Goal: Task Accomplishment & Management: Complete application form

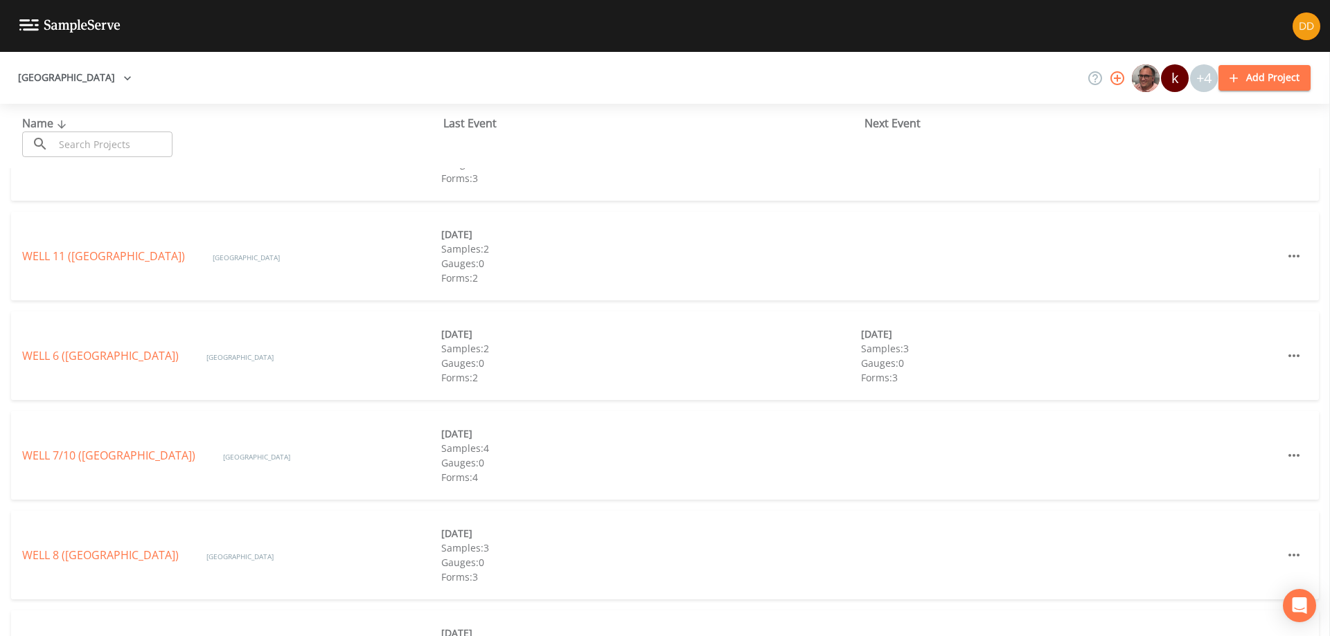
scroll to position [529, 0]
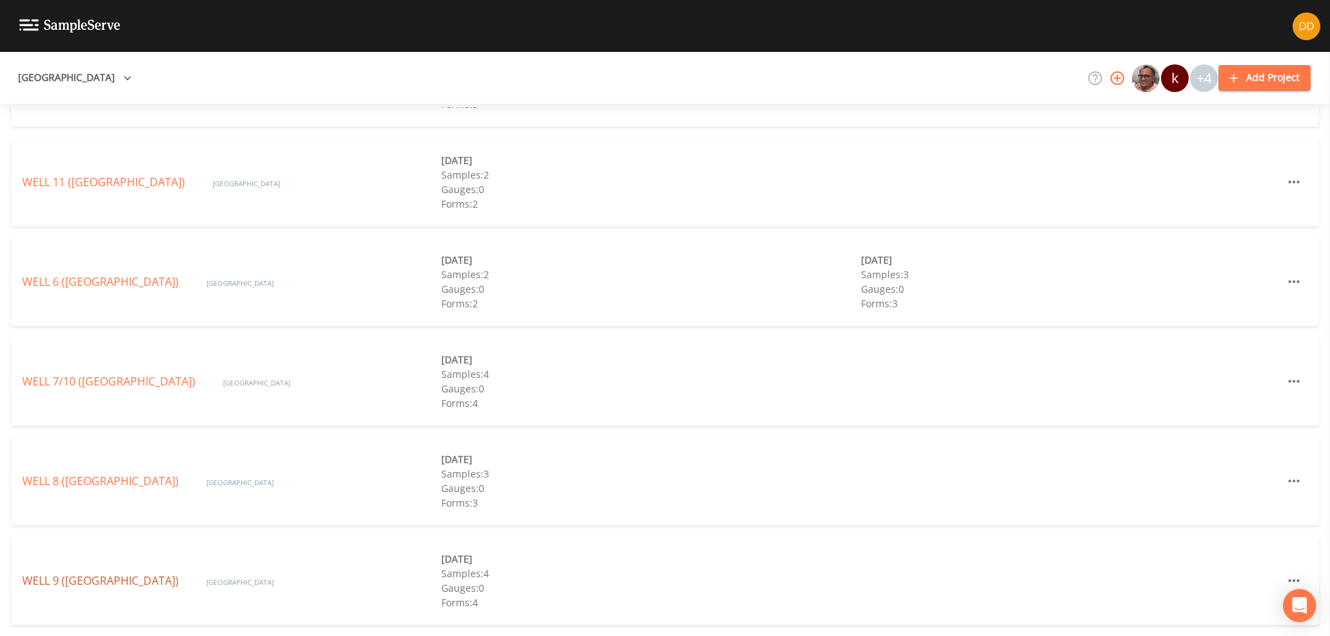
click at [165, 585] on link "WELL 9 ([GEOGRAPHIC_DATA])" at bounding box center [100, 580] width 156 height 15
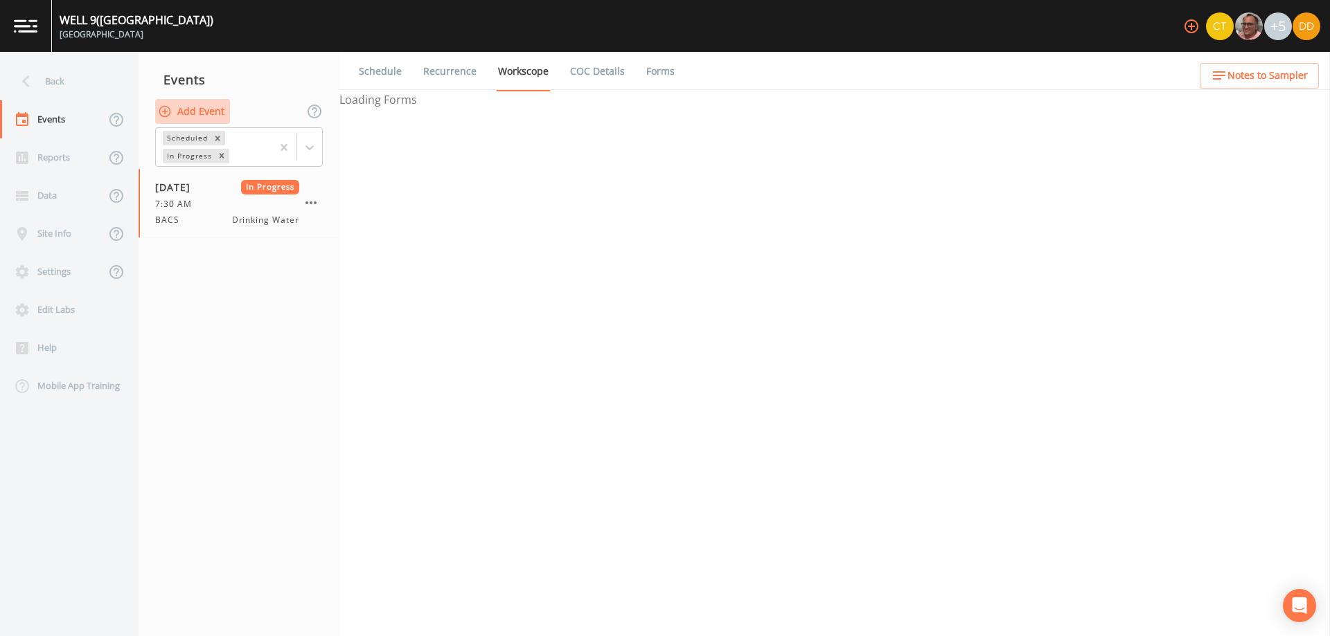
click at [205, 107] on button "Add Event" at bounding box center [192, 112] width 75 height 26
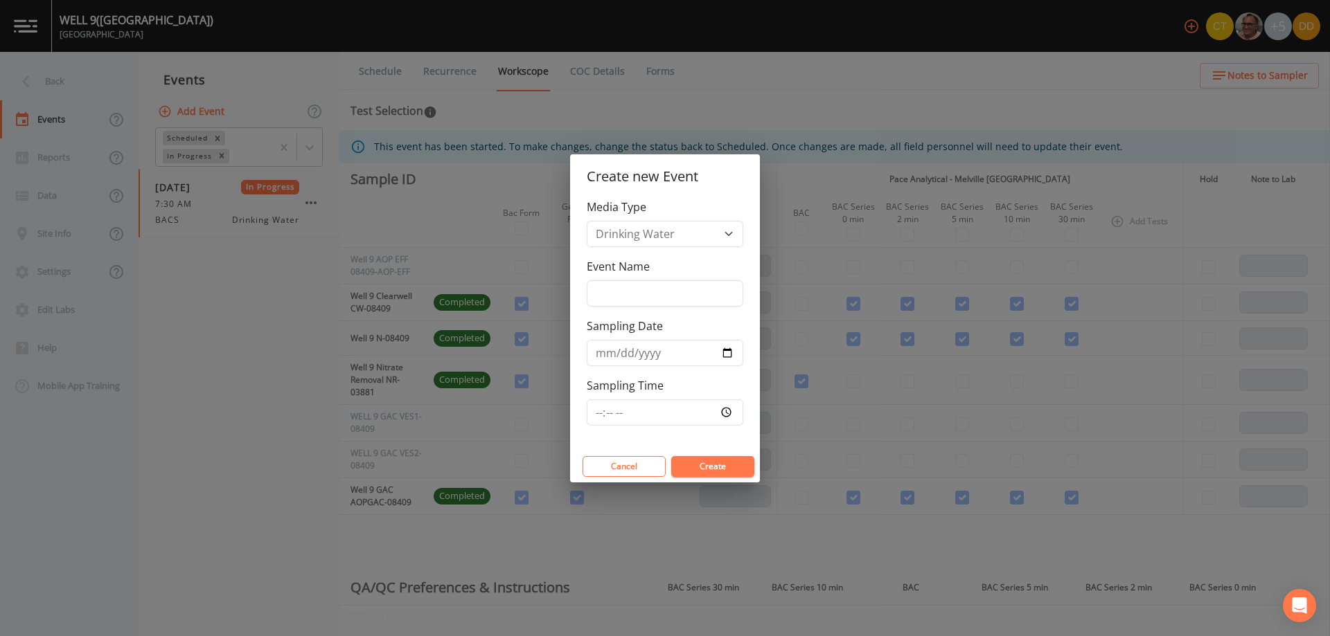
click at [685, 279] on div "Event Name" at bounding box center [665, 282] width 156 height 48
click at [683, 283] on input "Event Name" at bounding box center [665, 293] width 156 height 26
type input "special bac series"
click at [728, 352] on input "Sampling Date" at bounding box center [665, 353] width 156 height 26
type input "[DATE]"
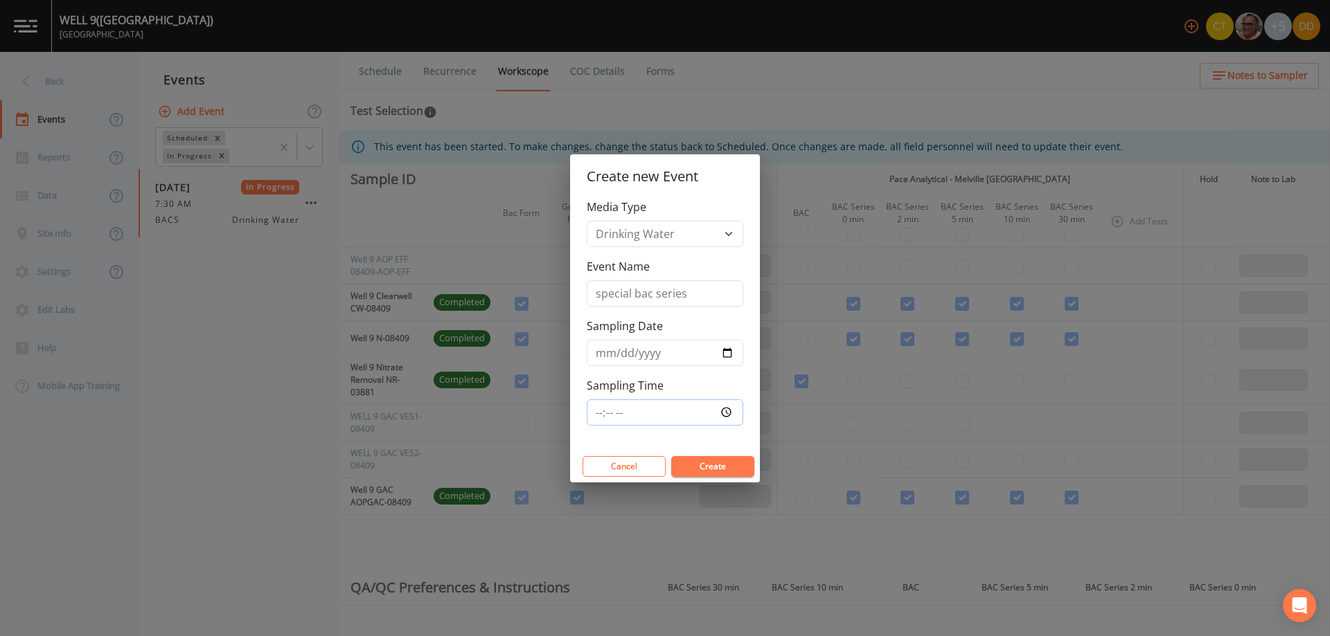
click at [724, 415] on input "Sampling Time" at bounding box center [665, 413] width 156 height 26
type input "07:30"
click at [747, 440] on div "Media Type Drinking Water Event Name special bac series Sampling Date [DATE] Sa…" at bounding box center [665, 325] width 190 height 252
click at [728, 463] on button "Create" at bounding box center [712, 466] width 83 height 21
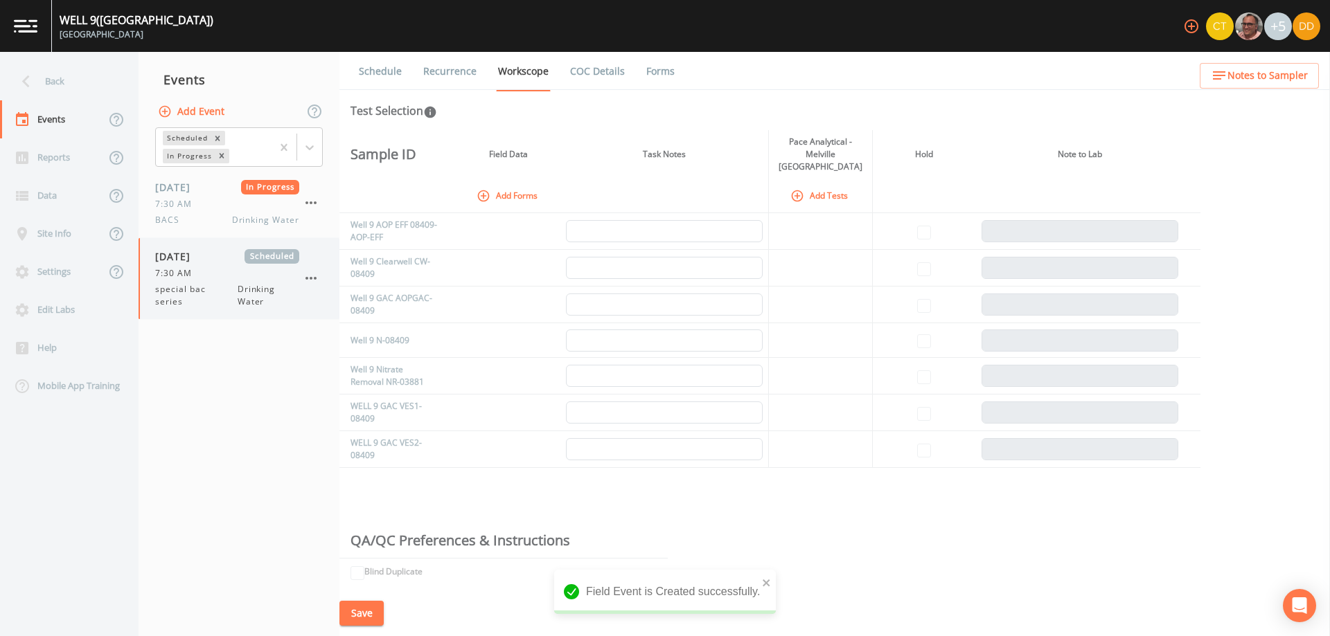
click at [207, 290] on span "special bac series" at bounding box center [196, 295] width 82 height 25
click at [500, 184] on button "Add Forms" at bounding box center [508, 195] width 69 height 23
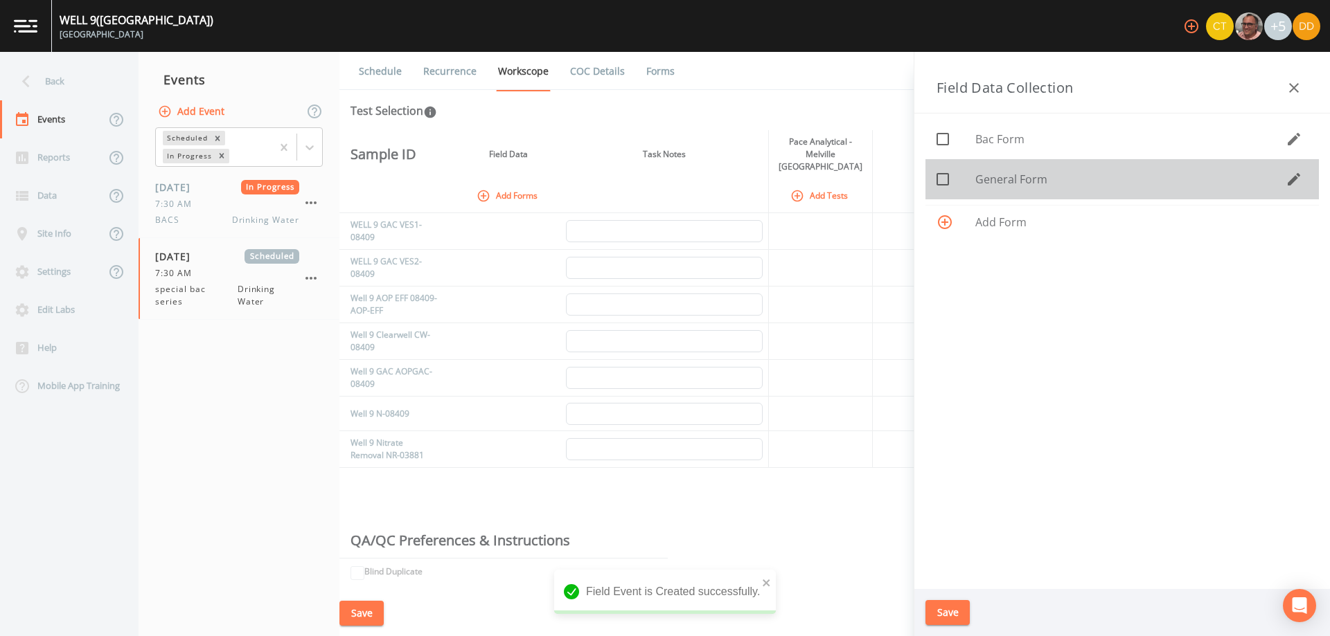
click at [1006, 183] on span "General Form" at bounding box center [1130, 179] width 310 height 17
checkbox input "true"
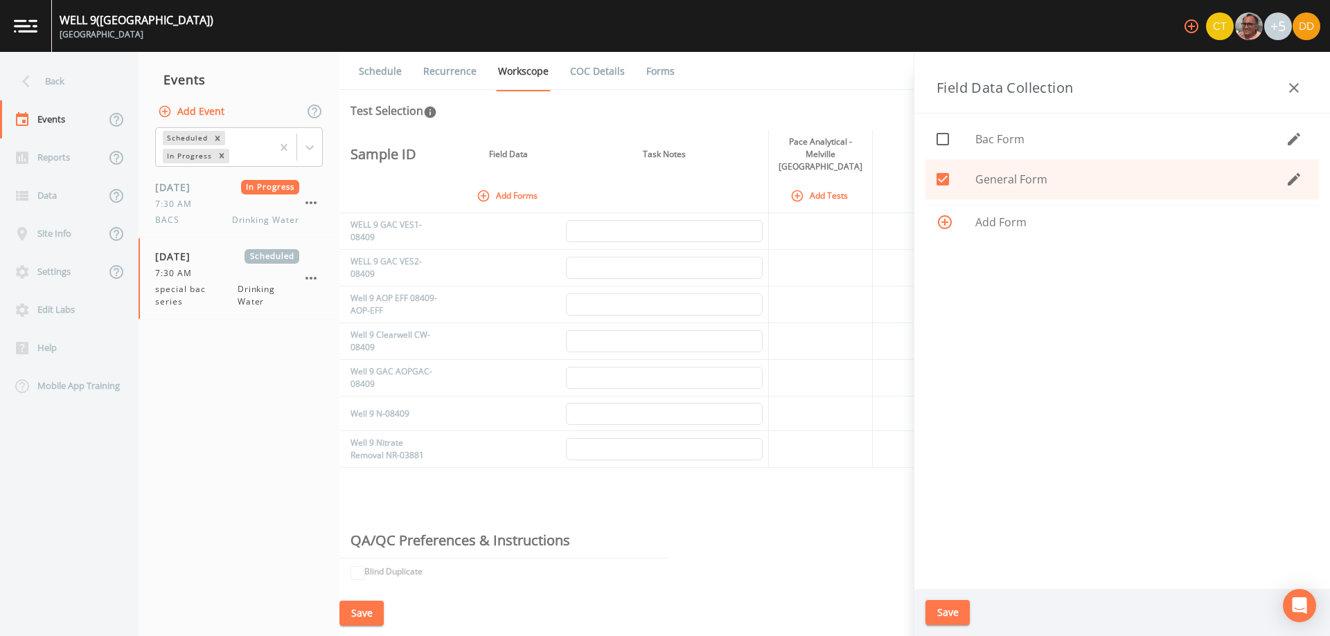
click at [990, 135] on span "Bac Form" at bounding box center [1130, 139] width 310 height 17
checkbox input "true"
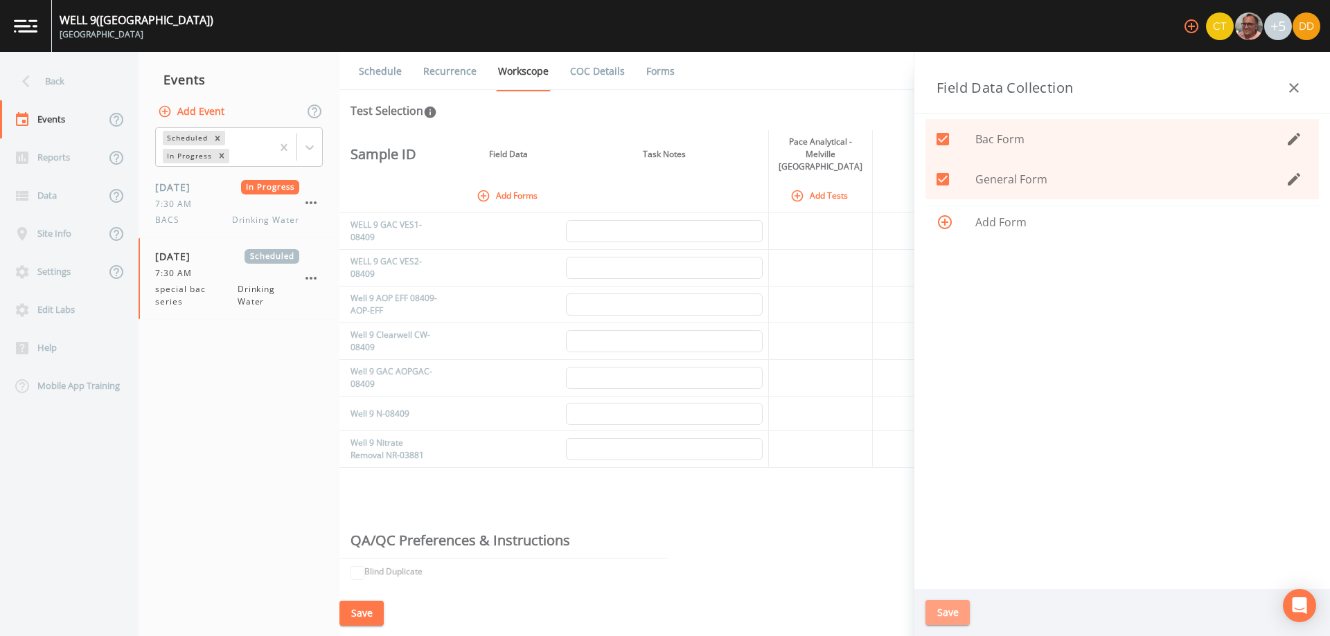
click at [941, 609] on button "Save" at bounding box center [947, 613] width 44 height 26
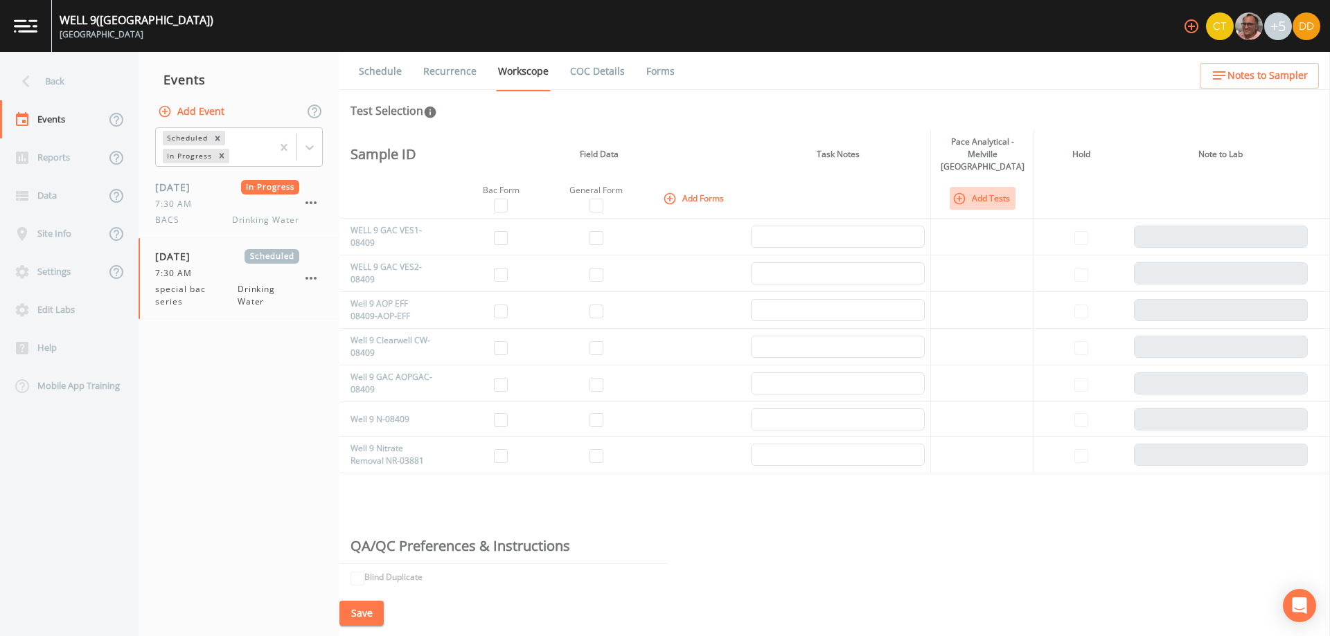
click at [960, 192] on icon "button" at bounding box center [959, 199] width 14 height 14
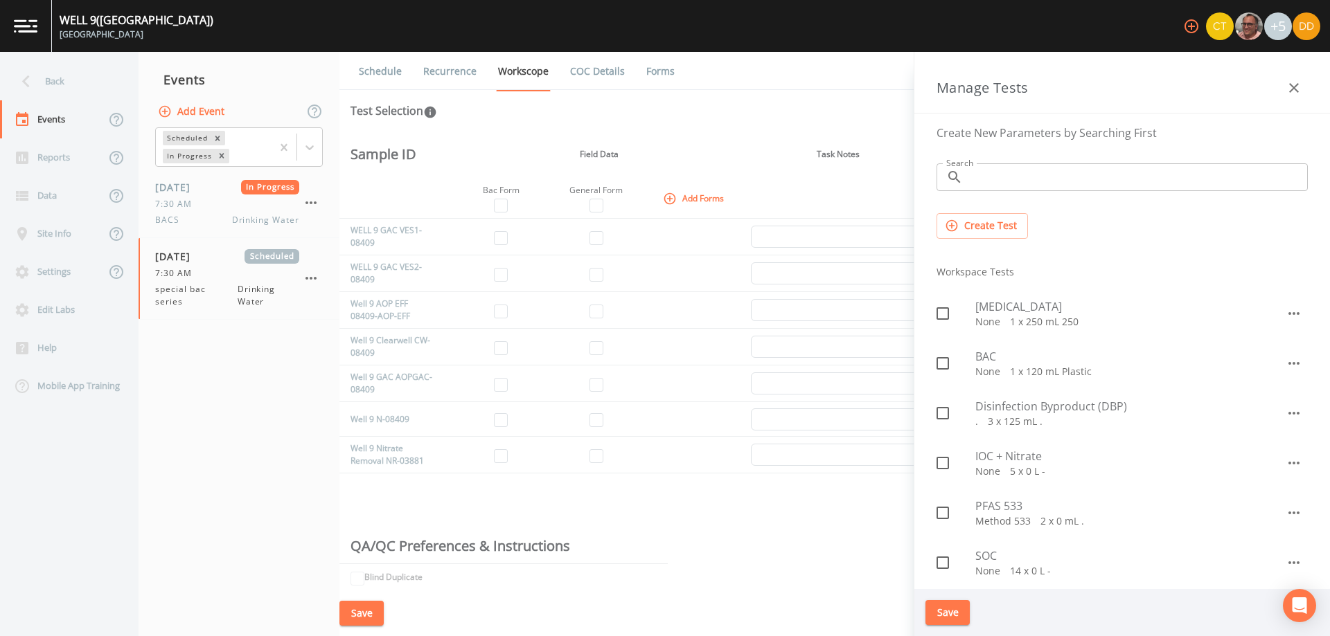
click at [987, 359] on span "BAC" at bounding box center [1130, 356] width 310 height 17
checkbox input "true"
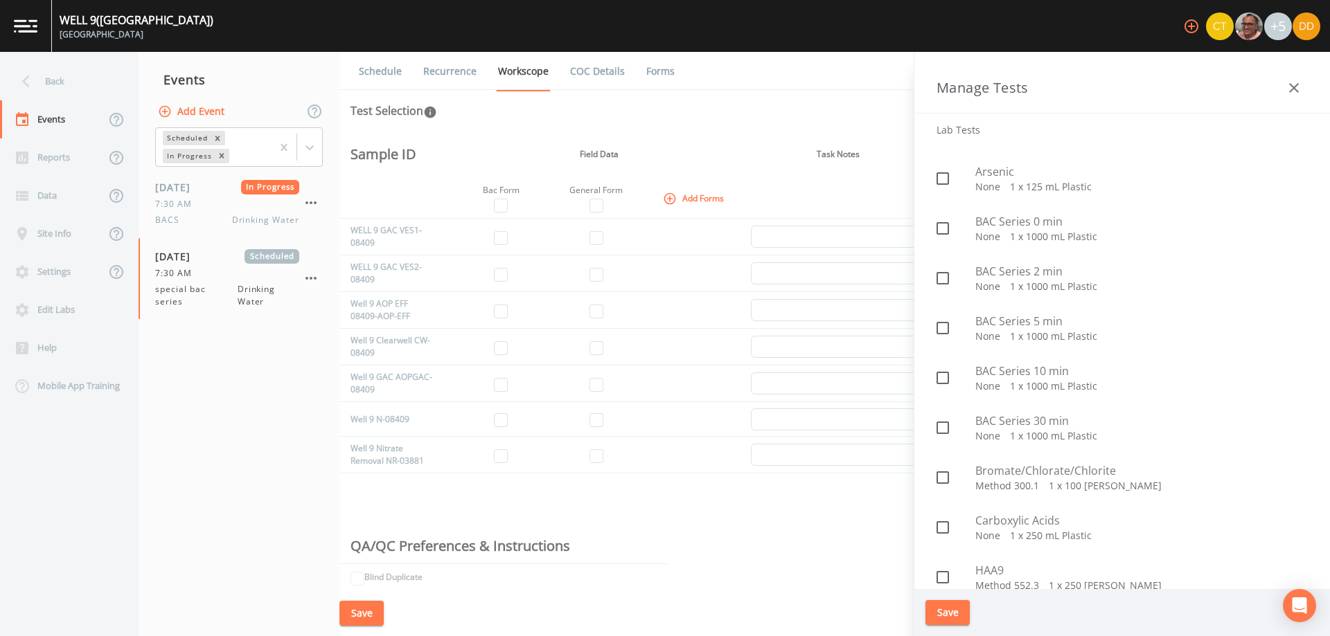
scroll to position [623, 0]
click at [1000, 231] on p "None   1 x 1000 mL Plastic" at bounding box center [1141, 231] width 332 height 14
checkbox input "true"
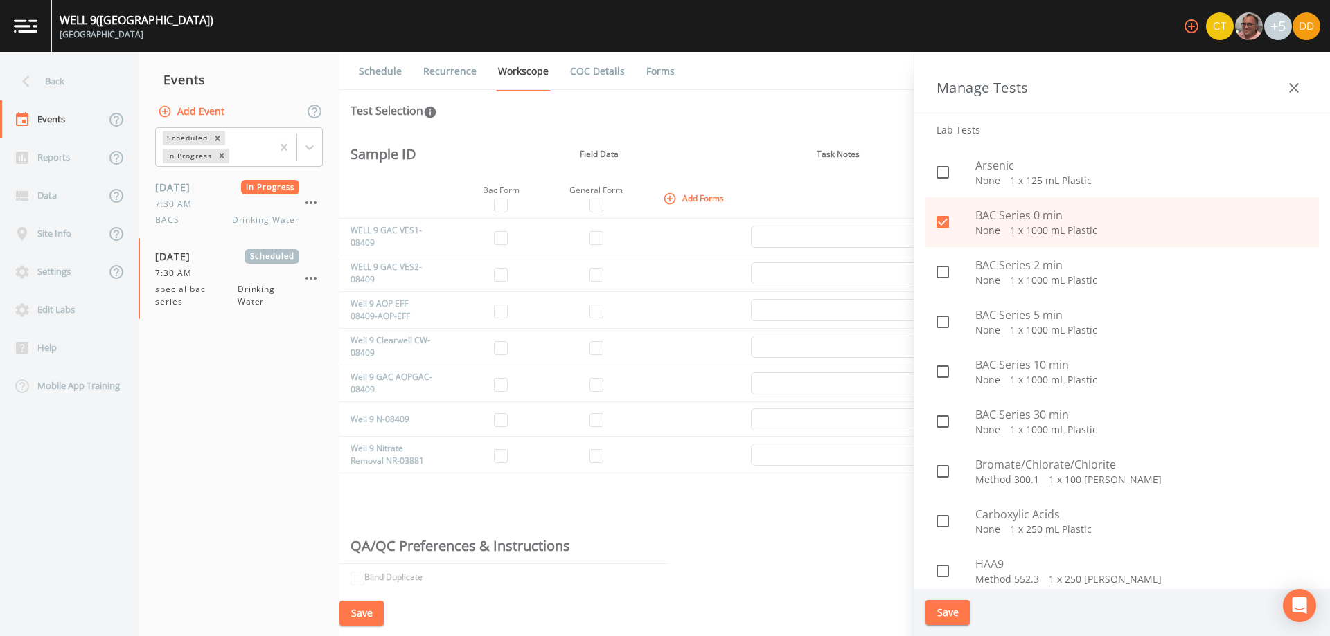
click at [995, 279] on p "None   1 x 1000 mL Plastic" at bounding box center [1141, 281] width 332 height 14
checkbox input "true"
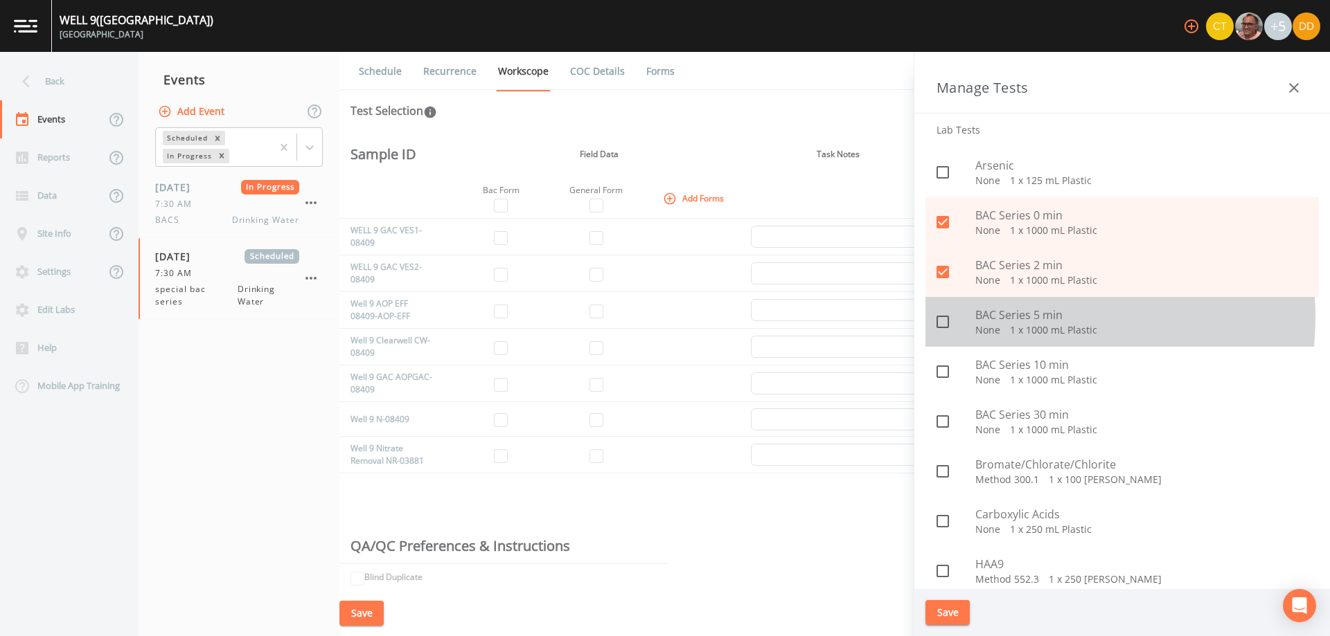
click at [988, 317] on span "BAC Series 5 min" at bounding box center [1141, 315] width 332 height 17
checkbox input "true"
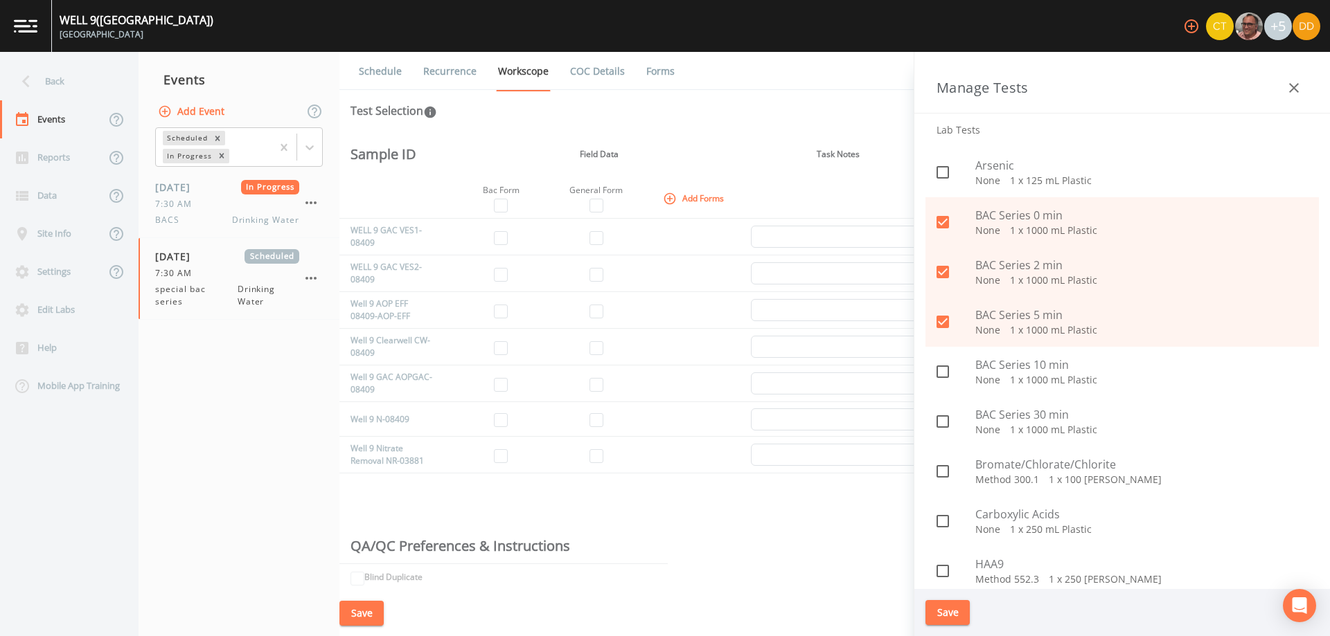
click at [991, 352] on div "BAC Series 10 min None   1 x 1000 mL Plastic" at bounding box center [1121, 372] width 393 height 50
checkbox input "true"
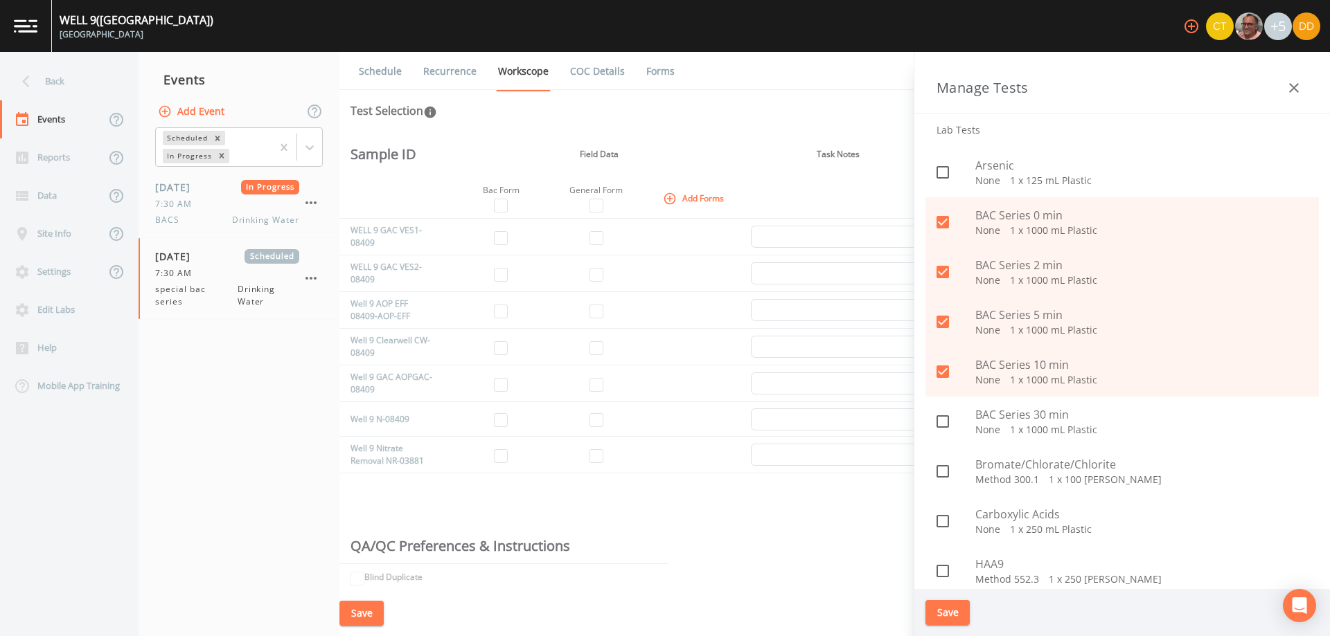
click at [992, 408] on span "BAC Series 30 min" at bounding box center [1141, 414] width 332 height 17
checkbox input "true"
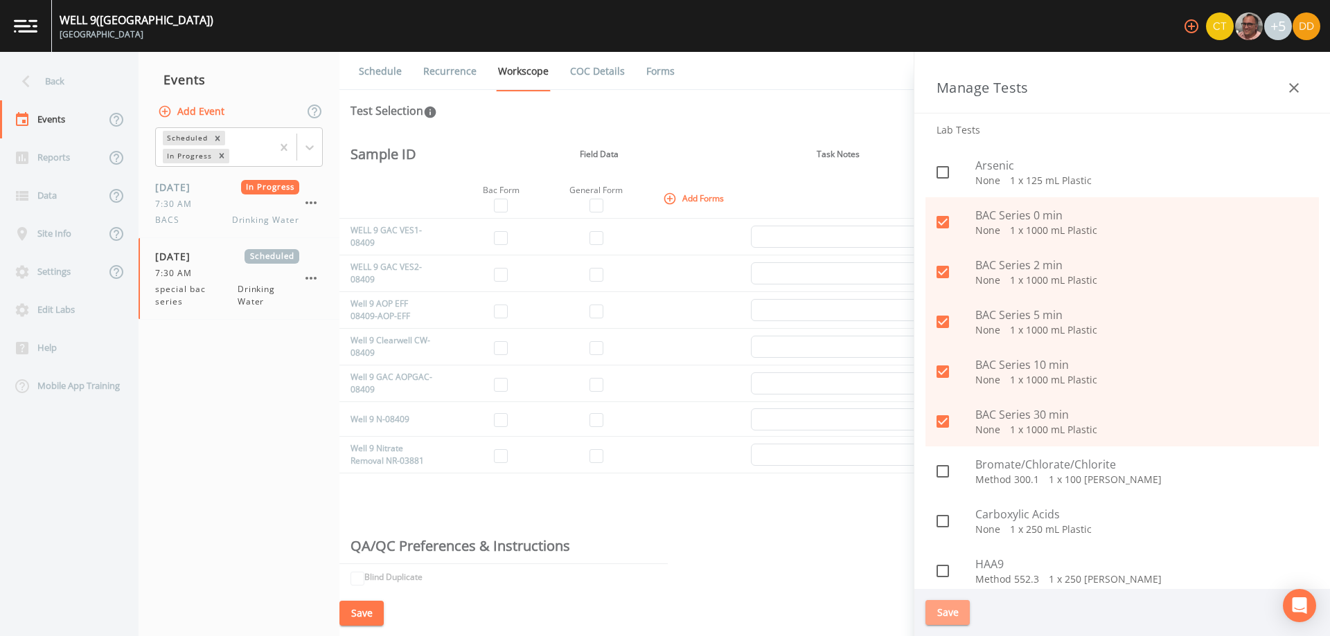
click at [953, 612] on button "Save" at bounding box center [947, 613] width 44 height 26
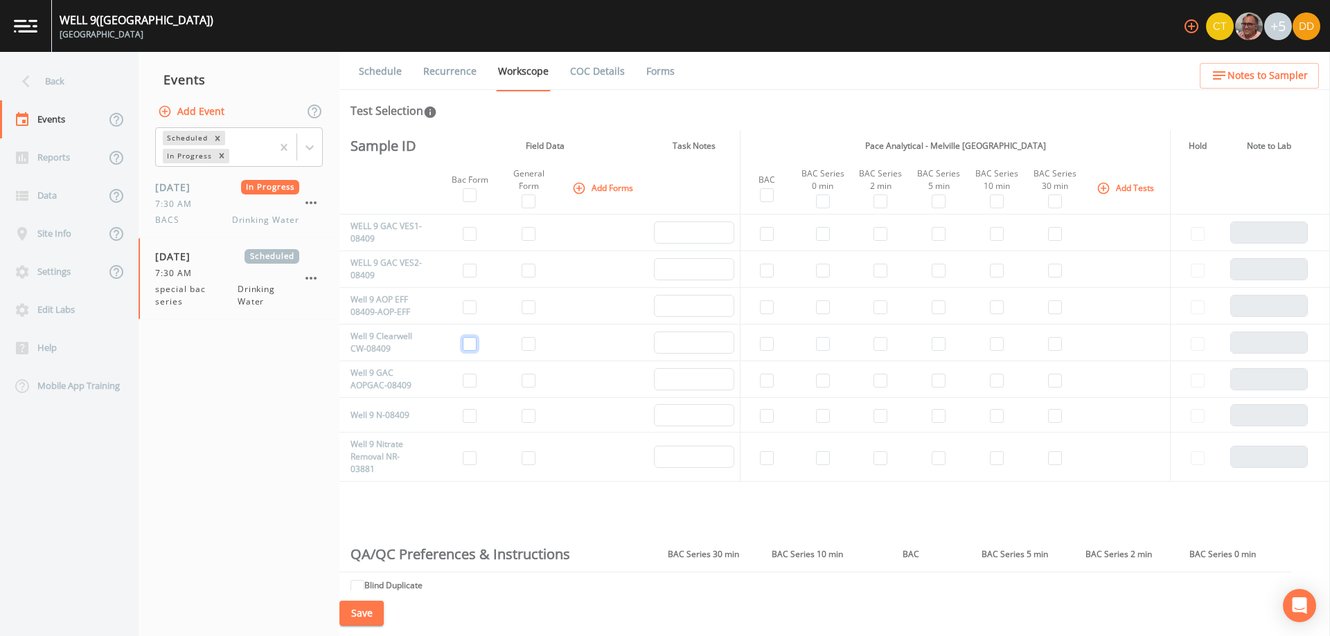
click at [469, 344] on input "checkbox" at bounding box center [470, 344] width 14 height 14
checkbox input "true"
click at [532, 347] on input "checkbox" at bounding box center [528, 344] width 14 height 14
checkbox input "true"
click at [811, 342] on td at bounding box center [823, 343] width 58 height 37
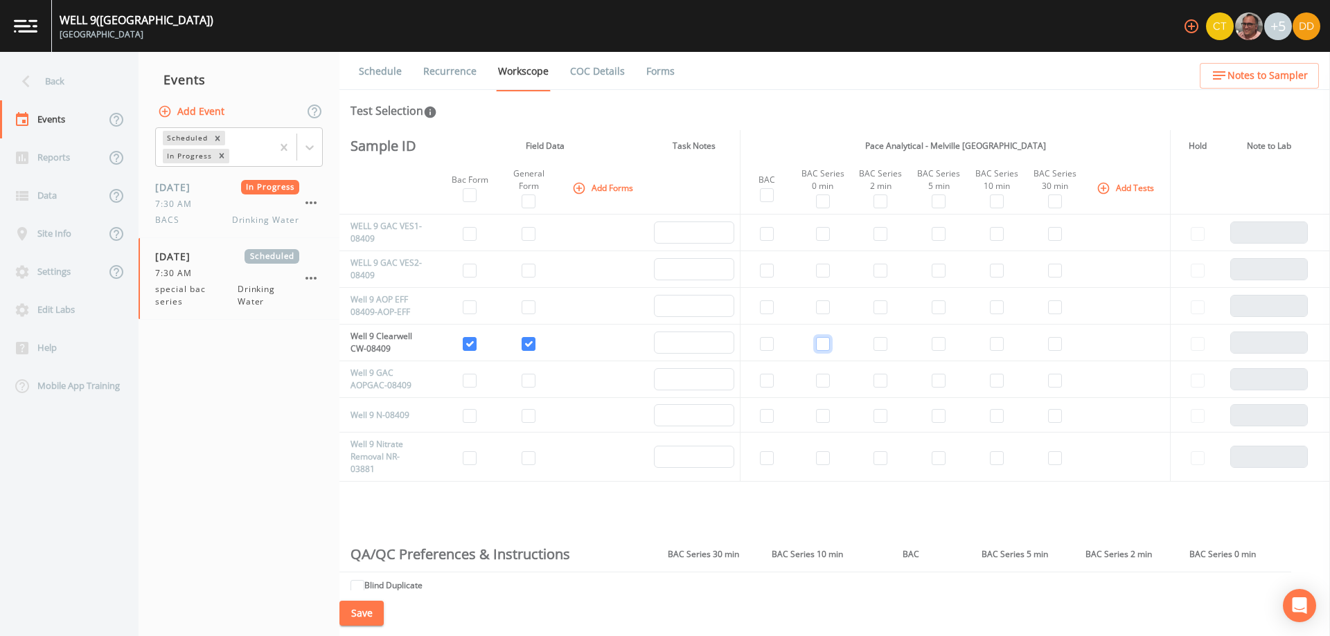
click at [821, 342] on input "checkbox" at bounding box center [823, 344] width 14 height 14
checkbox input "true"
click at [884, 346] on input "checkbox" at bounding box center [880, 344] width 14 height 14
checkbox input "true"
click at [940, 346] on input "checkbox" at bounding box center [938, 344] width 14 height 14
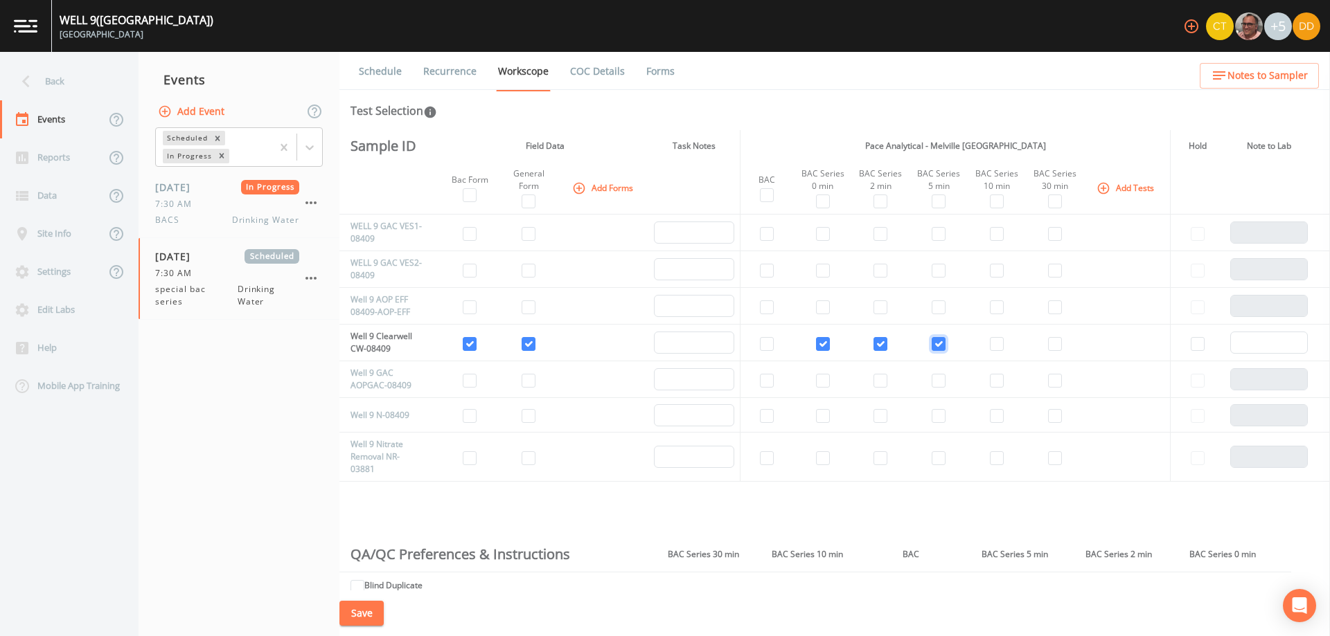
checkbox input "true"
click at [994, 344] on input "checkbox" at bounding box center [997, 344] width 14 height 14
checkbox input "true"
click at [1052, 343] on input "checkbox" at bounding box center [1055, 344] width 14 height 14
checkbox input "true"
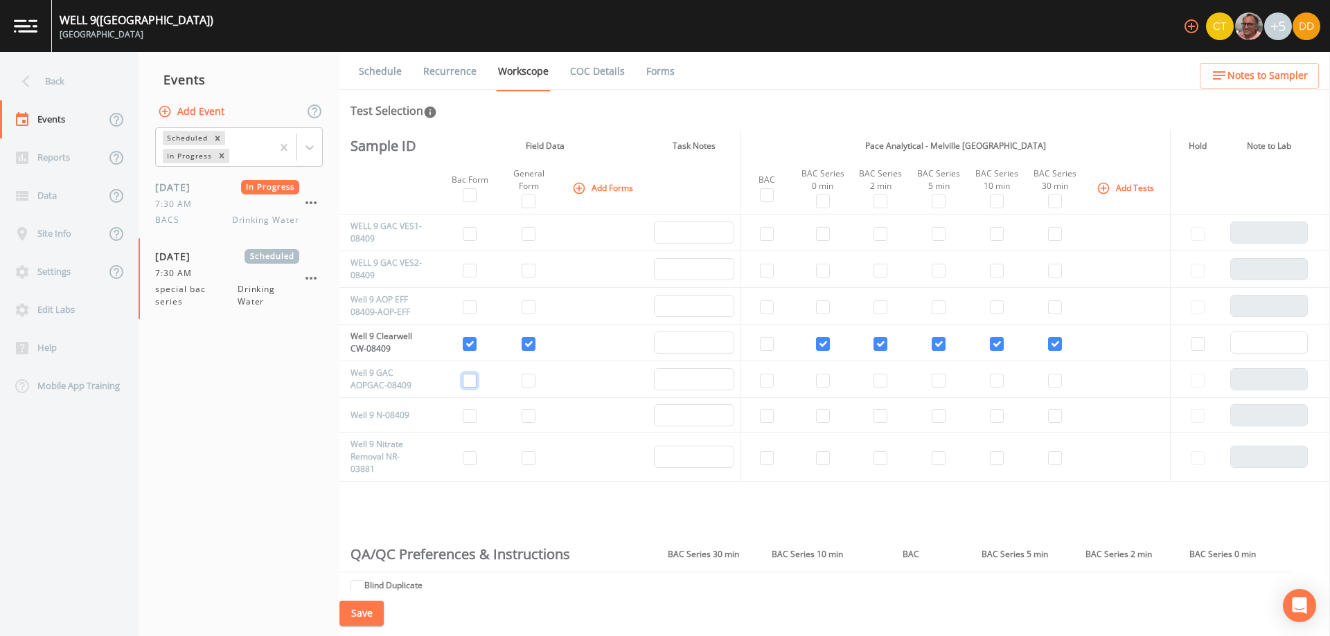
click at [470, 383] on input "checkbox" at bounding box center [470, 381] width 14 height 14
checkbox input "true"
click at [528, 384] on input "checkbox" at bounding box center [528, 381] width 14 height 14
checkbox input "true"
click at [824, 377] on input "checkbox" at bounding box center [823, 381] width 14 height 14
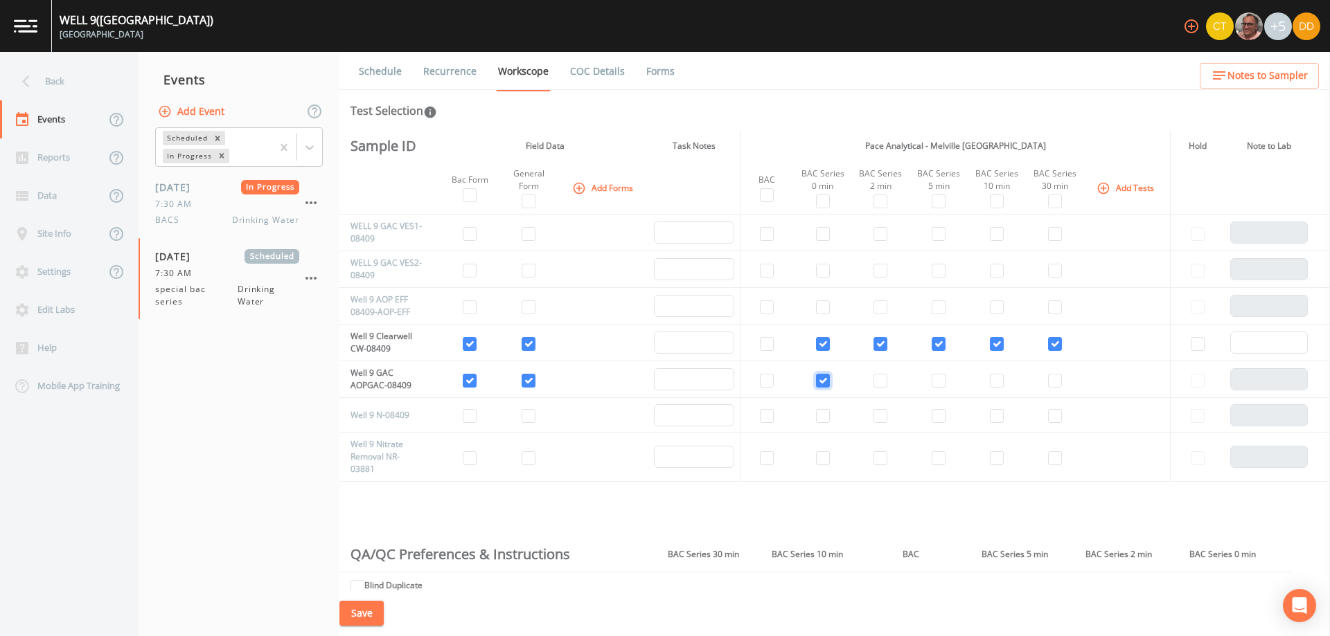
checkbox input "true"
click at [888, 382] on td at bounding box center [881, 379] width 58 height 37
click at [883, 382] on input "checkbox" at bounding box center [880, 381] width 14 height 14
checkbox input "true"
click at [933, 384] on input "checkbox" at bounding box center [938, 381] width 14 height 14
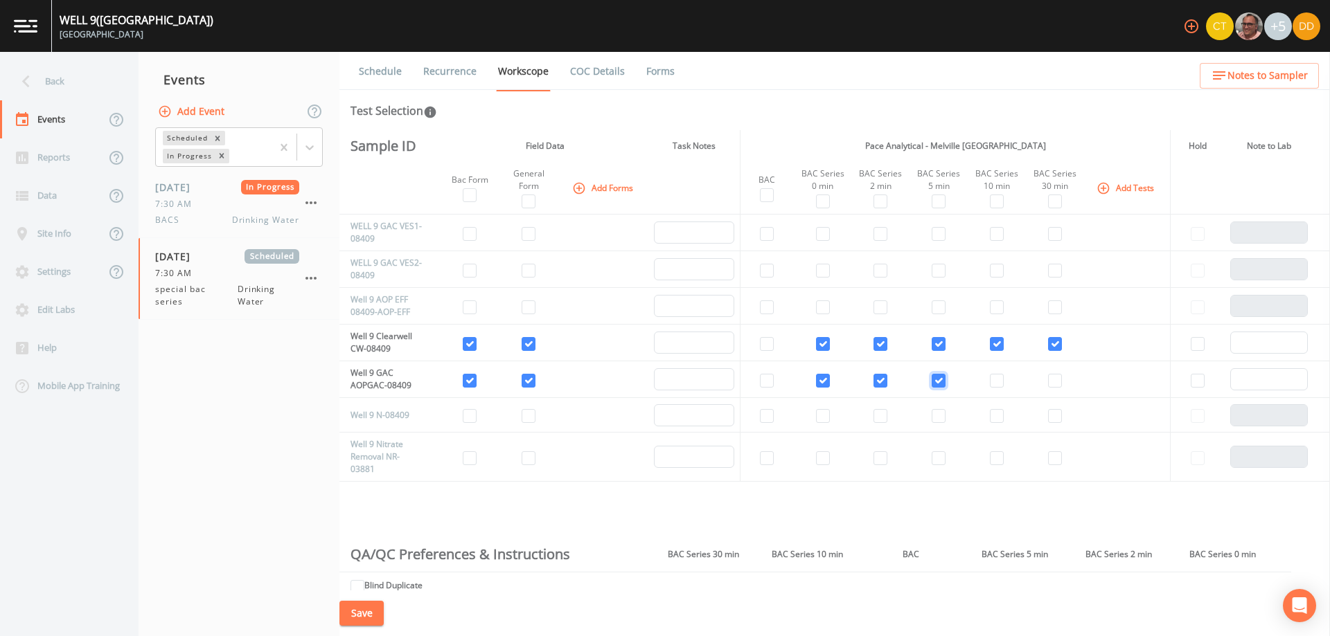
checkbox input "true"
click at [992, 382] on input "checkbox" at bounding box center [997, 381] width 14 height 14
checkbox input "true"
click at [1053, 384] on input "checkbox" at bounding box center [1055, 381] width 14 height 14
checkbox input "true"
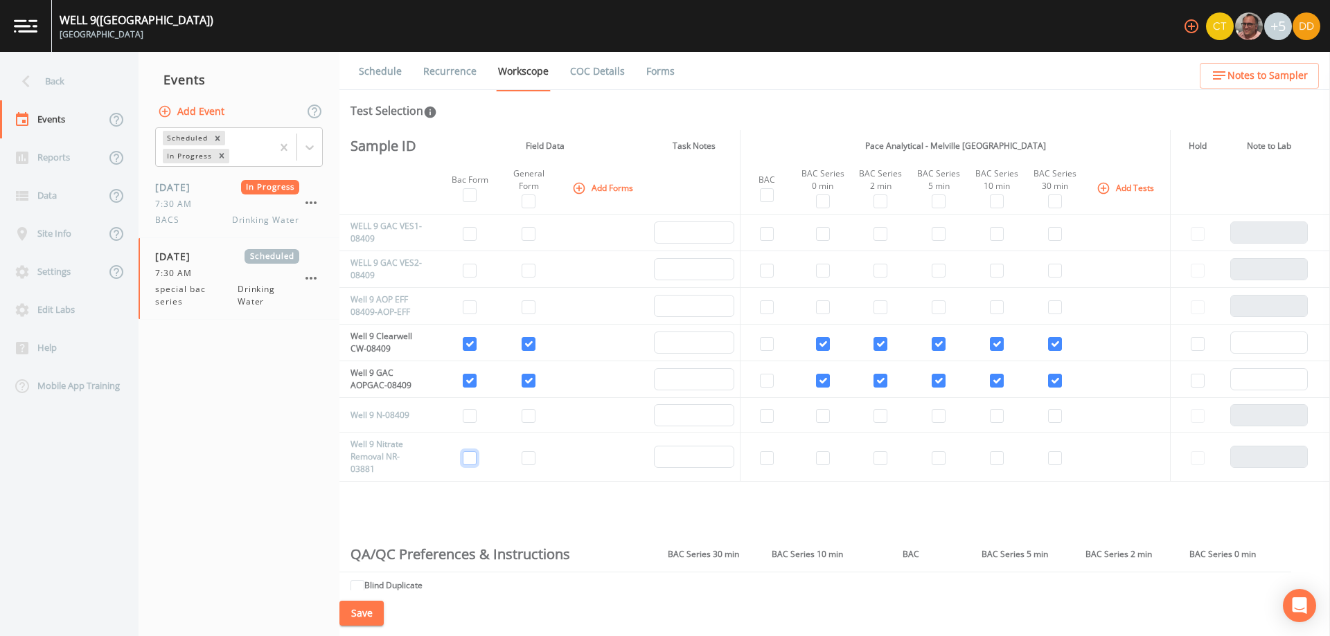
click at [465, 460] on input "checkbox" at bounding box center [470, 458] width 14 height 14
checkbox input "true"
click at [527, 458] on input "checkbox" at bounding box center [528, 458] width 14 height 14
checkbox input "true"
click at [455, 449] on td at bounding box center [469, 457] width 55 height 49
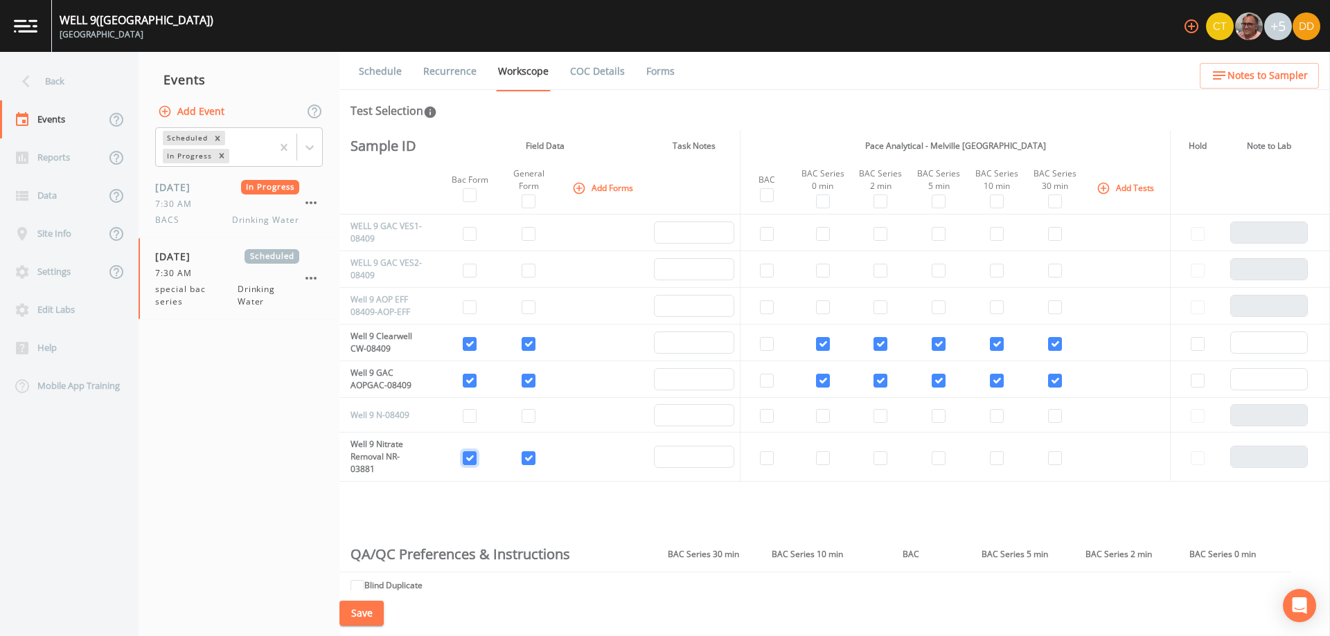
click at [470, 457] on input "checkbox" at bounding box center [470, 458] width 14 height 14
checkbox input "false"
click at [782, 469] on td at bounding box center [766, 457] width 53 height 49
click at [771, 457] on input "checkbox" at bounding box center [767, 458] width 14 height 14
checkbox input "true"
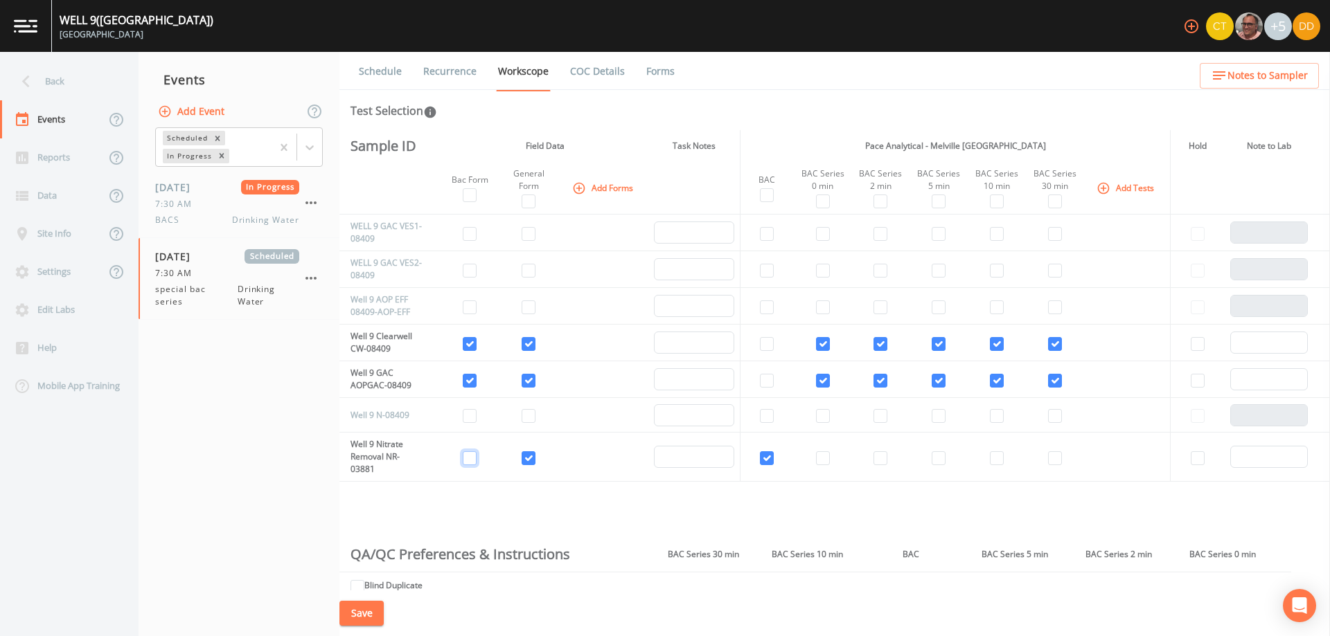
click at [463, 460] on input "checkbox" at bounding box center [470, 458] width 14 height 14
checkbox input "true"
click at [464, 420] on input "checkbox" at bounding box center [470, 416] width 14 height 14
checkbox input "true"
click at [521, 415] on td at bounding box center [528, 415] width 63 height 35
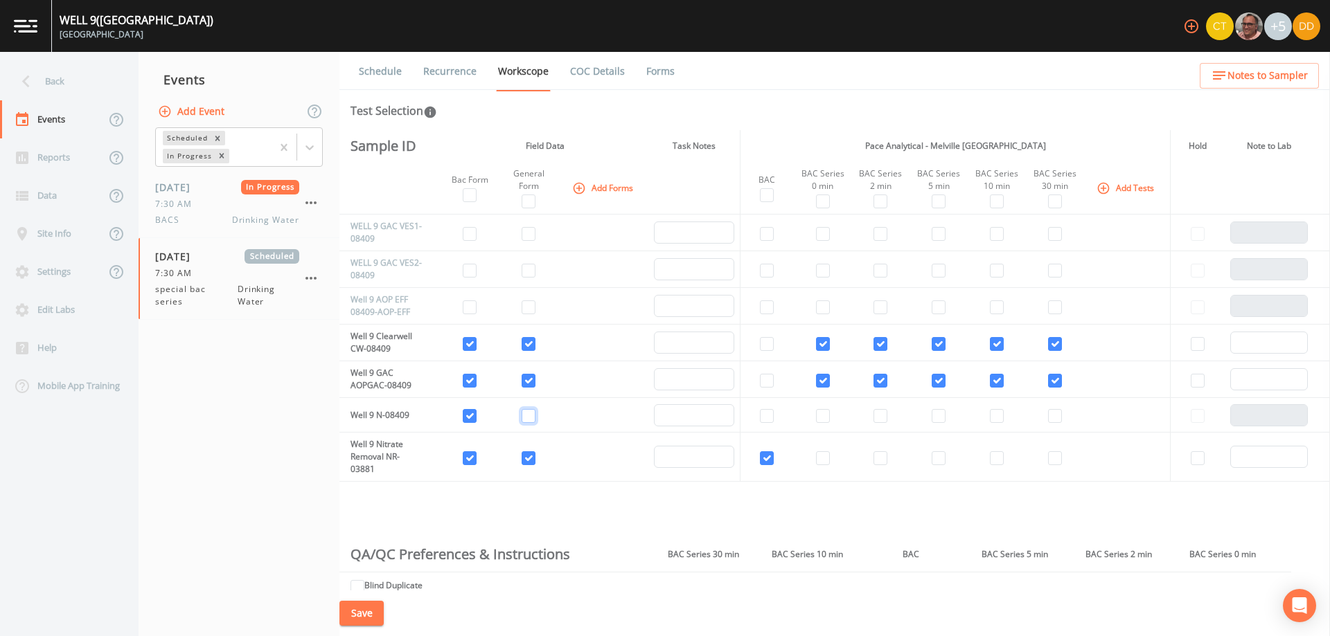
click at [526, 415] on input "checkbox" at bounding box center [528, 416] width 14 height 14
checkbox input "true"
click at [822, 416] on input "checkbox" at bounding box center [823, 416] width 14 height 14
checkbox input "true"
drag, startPoint x: 878, startPoint y: 413, endPoint x: 897, endPoint y: 414, distance: 18.7
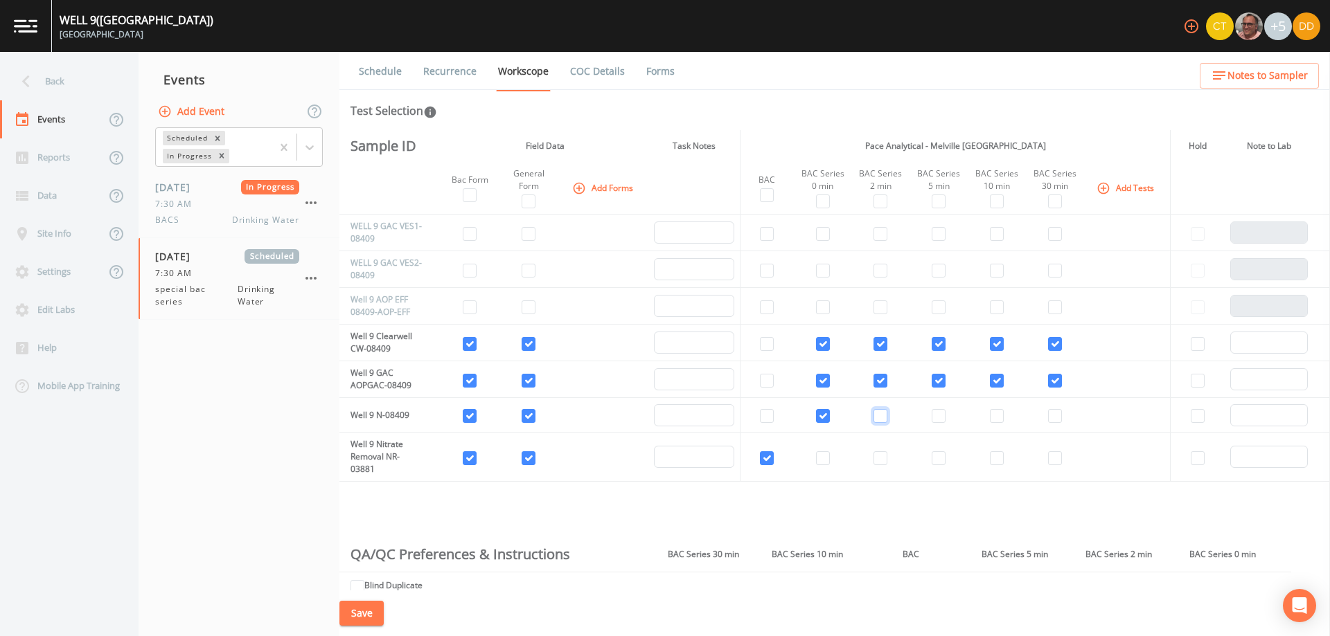
click at [879, 413] on input "checkbox" at bounding box center [880, 416] width 14 height 14
checkbox input "true"
click at [939, 418] on input "checkbox" at bounding box center [938, 416] width 14 height 14
checkbox input "true"
click at [1002, 412] on td at bounding box center [996, 415] width 58 height 35
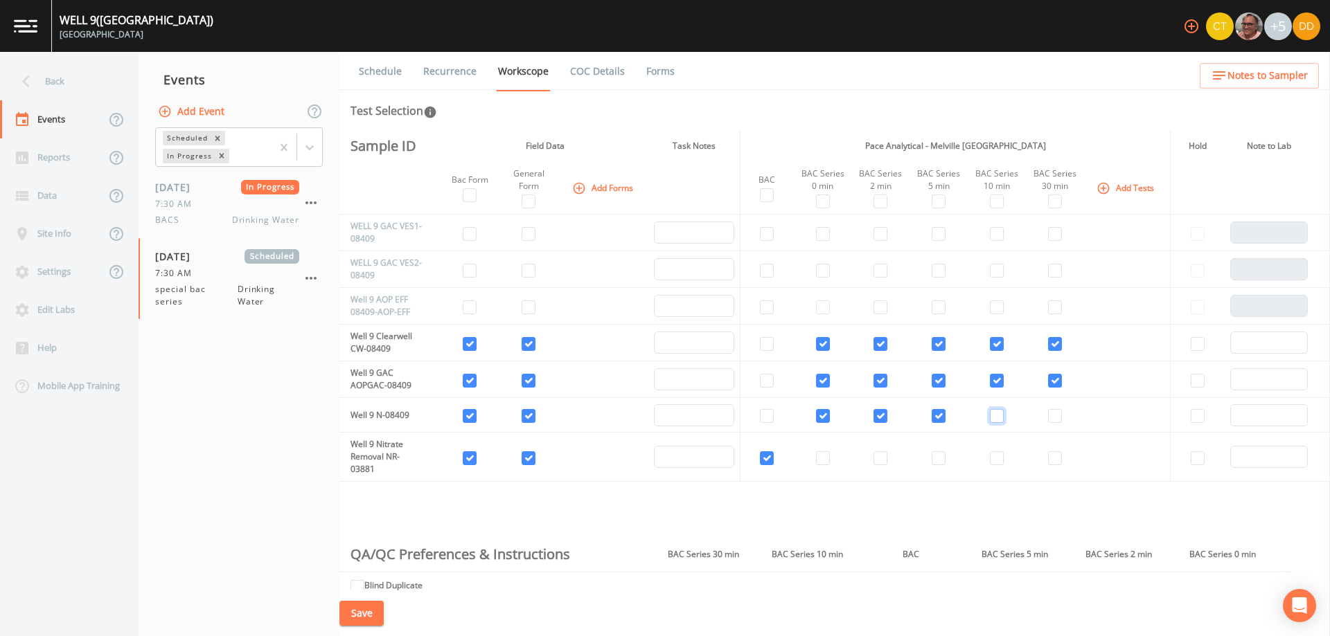
click at [998, 415] on input "checkbox" at bounding box center [997, 416] width 14 height 14
checkbox input "true"
click at [1051, 415] on input "checkbox" at bounding box center [1055, 416] width 14 height 14
checkbox input "true"
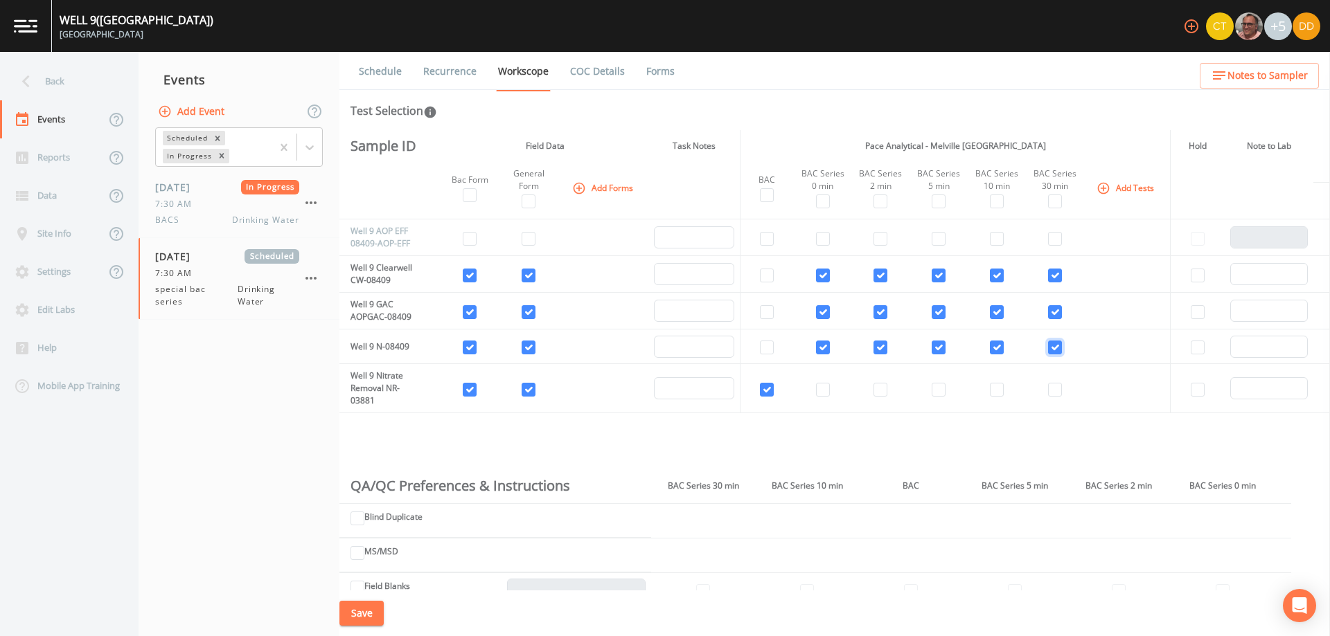
scroll to position [69, 0]
click at [368, 616] on button "Save" at bounding box center [361, 614] width 44 height 26
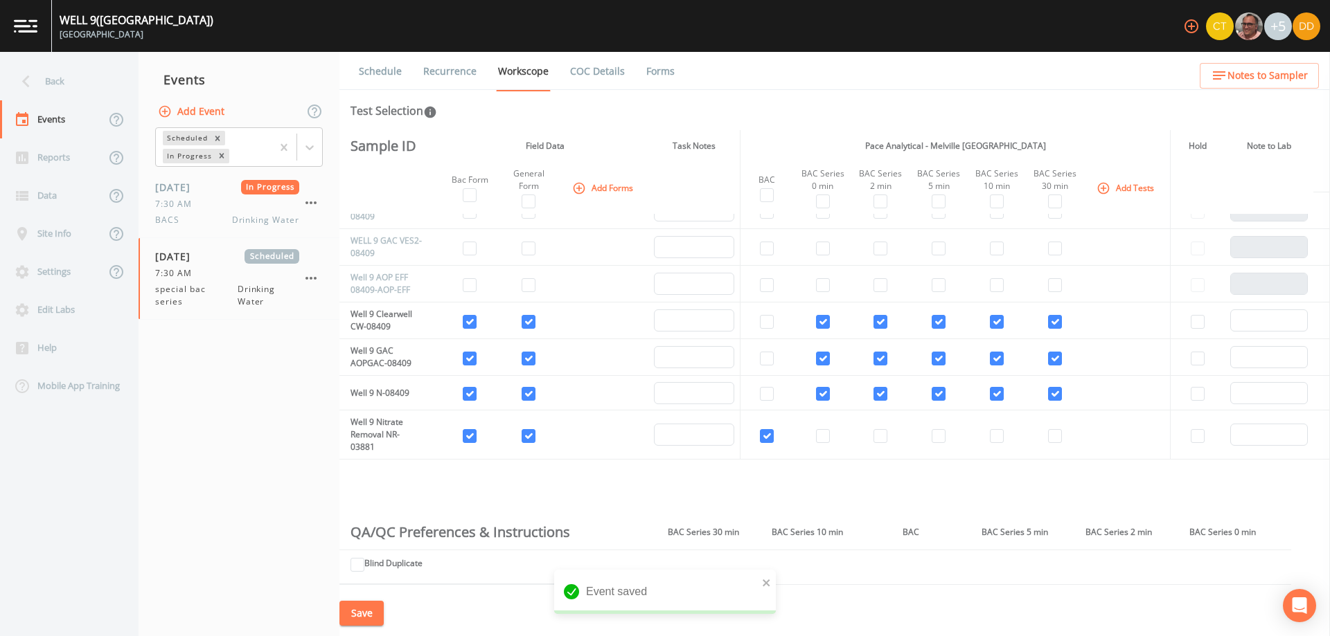
scroll to position [0, 0]
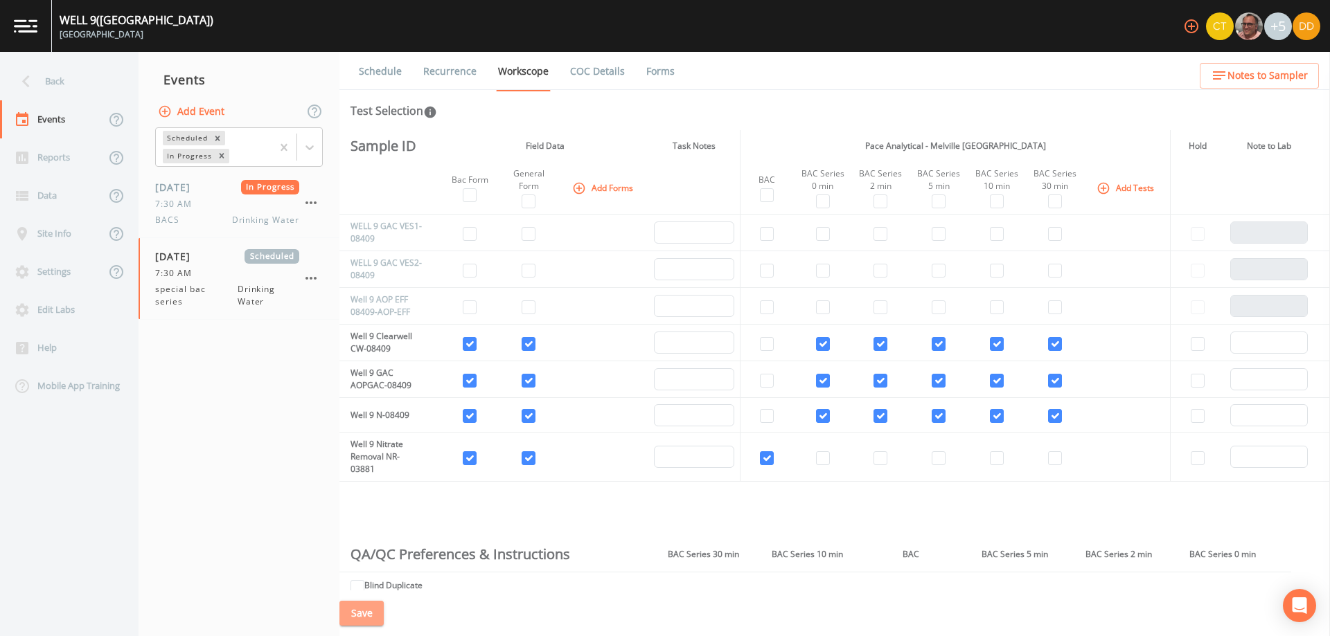
click at [373, 617] on button "Save" at bounding box center [361, 614] width 44 height 26
